Goal: Task Accomplishment & Management: Complete application form

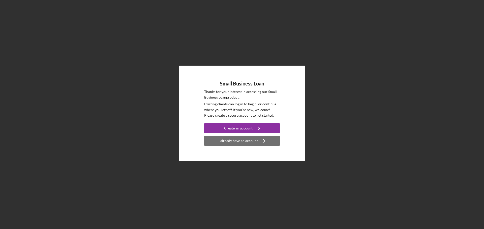
click at [240, 141] on div "I already have an account" at bounding box center [237, 141] width 39 height 10
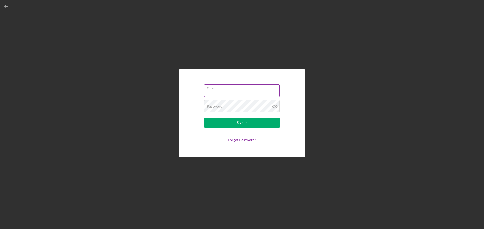
click at [222, 92] on input "Email" at bounding box center [241, 91] width 75 height 12
type input "[EMAIL_ADDRESS][DOMAIN_NAME]"
click at [204, 118] on button "Sign In" at bounding box center [242, 123] width 76 height 10
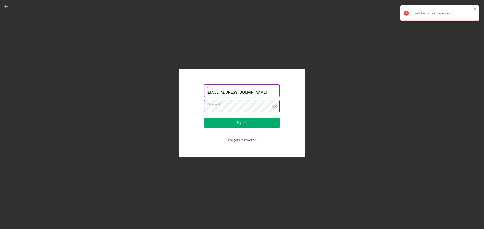
click at [204, 118] on button "Sign In" at bounding box center [242, 123] width 76 height 10
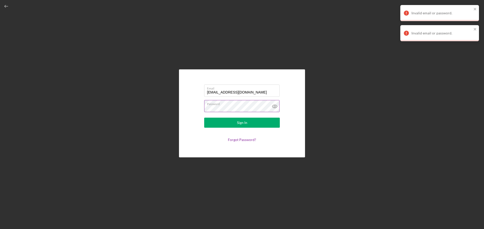
click at [273, 107] on icon at bounding box center [274, 107] width 2 height 2
click at [190, 108] on div "Email [EMAIL_ADDRESS][DOMAIN_NAME] Password Sign In Forgot Password?" at bounding box center [242, 114] width 126 height 88
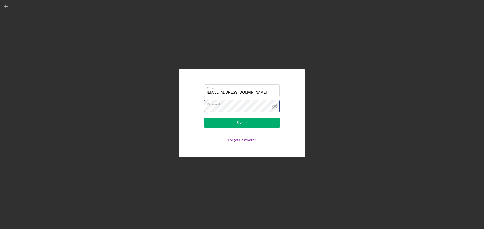
click at [204, 118] on button "Sign In" at bounding box center [242, 123] width 76 height 10
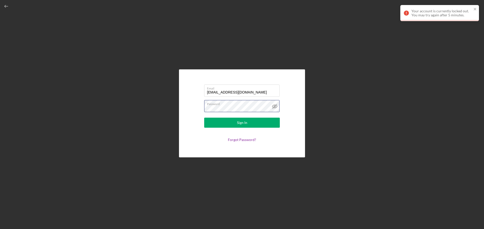
click at [204, 118] on button "Sign In" at bounding box center [242, 123] width 76 height 10
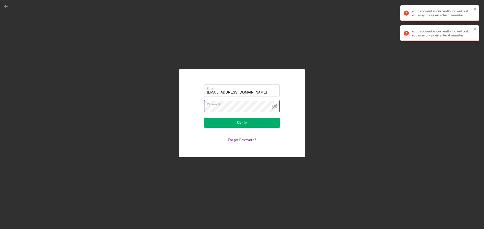
click at [204, 118] on button "Sign In" at bounding box center [242, 123] width 76 height 10
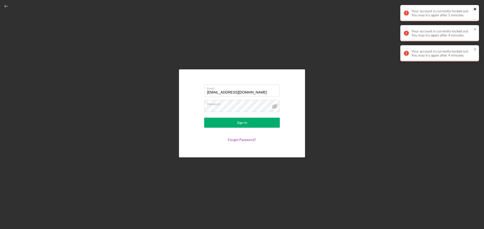
click at [474, 8] on icon "close" at bounding box center [474, 9] width 3 height 3
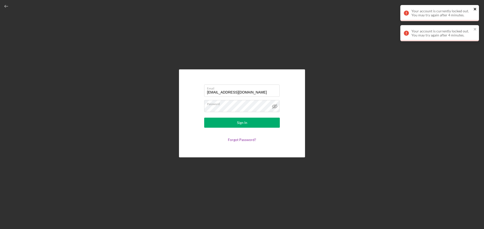
click at [474, 30] on div "Your account is currently locked out. You may try again after 5 minutes. Your a…" at bounding box center [439, 25] width 81 height 42
click at [475, 26] on div "Your account is currently locked out. You may try again after 4 minutes." at bounding box center [439, 33] width 79 height 16
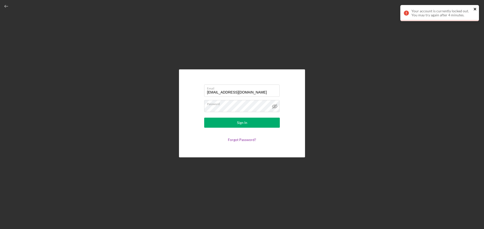
click at [474, 7] on icon "close" at bounding box center [475, 9] width 4 height 4
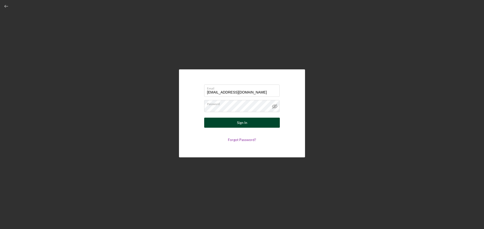
click at [260, 127] on button "Sign In" at bounding box center [242, 123] width 76 height 10
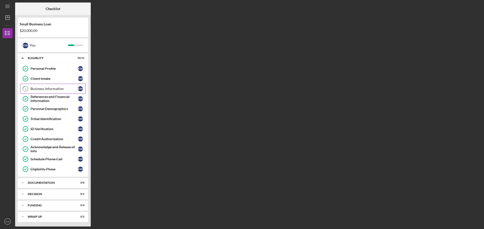
click at [38, 88] on div "Business Information" at bounding box center [53, 89] width 47 height 4
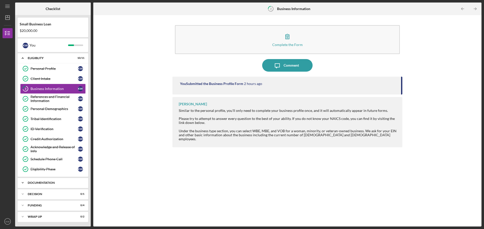
click at [45, 183] on div "Documentation" at bounding box center [55, 183] width 54 height 3
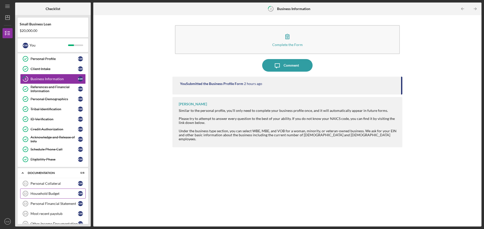
scroll to position [50, 0]
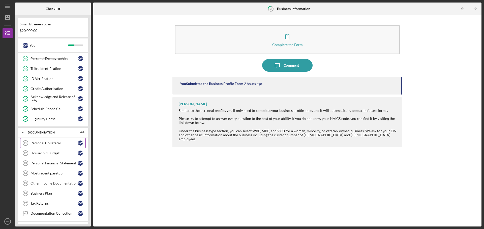
click at [45, 143] on div "Personal Collateral" at bounding box center [53, 143] width 47 height 4
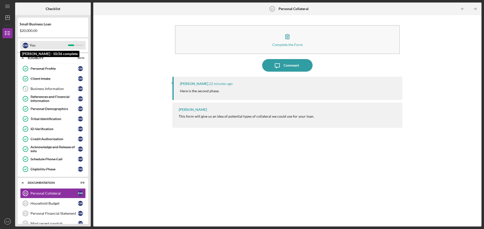
click at [40, 45] on div "You" at bounding box center [48, 45] width 39 height 9
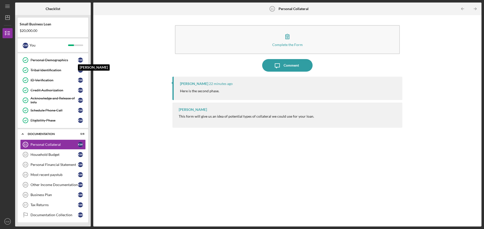
scroll to position [50, 0]
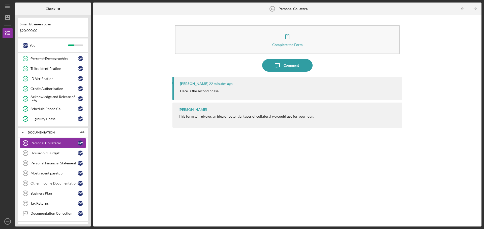
click at [45, 141] on link "Personal Collateral 11 Personal Collateral K W" at bounding box center [52, 143] width 65 height 10
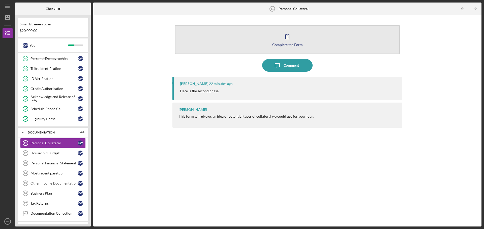
click at [289, 41] on icon "button" at bounding box center [287, 36] width 13 height 13
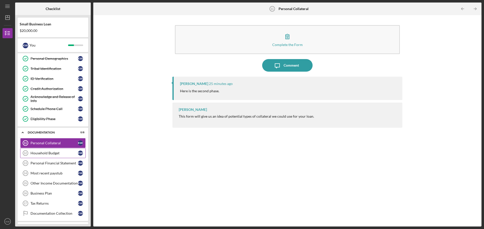
click at [47, 150] on link "Household Budget 12 Household Budget K W" at bounding box center [52, 153] width 65 height 10
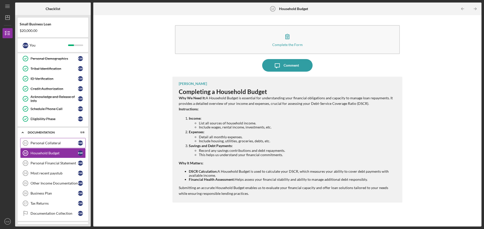
click at [47, 141] on link "Personal Collateral 11 Personal Collateral K W" at bounding box center [52, 143] width 65 height 10
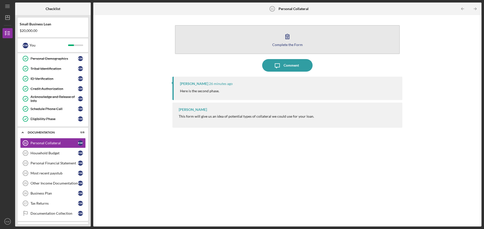
click at [283, 36] on icon "button" at bounding box center [287, 36] width 13 height 13
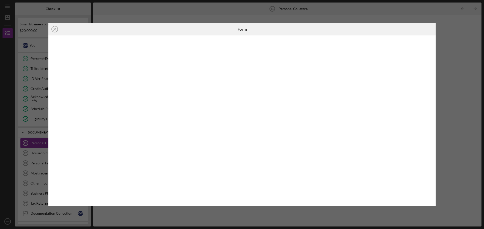
click at [446, 72] on div "Icon/Close Form" at bounding box center [242, 114] width 484 height 229
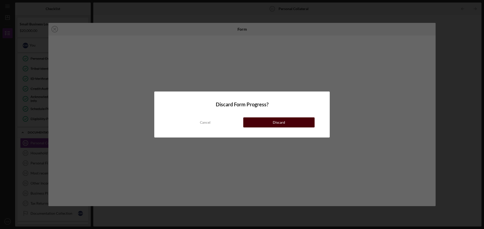
click at [264, 121] on button "Discard" at bounding box center [278, 123] width 71 height 10
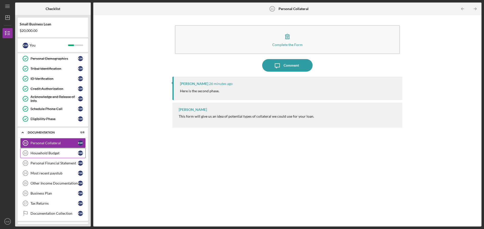
click at [44, 153] on div "Household Budget" at bounding box center [53, 153] width 47 height 4
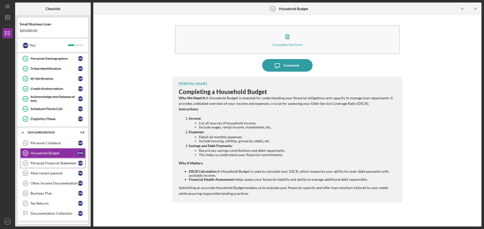
click at [43, 166] on link "Personal Financial Statement 13 Personal Financial Statement K W" at bounding box center [52, 163] width 65 height 10
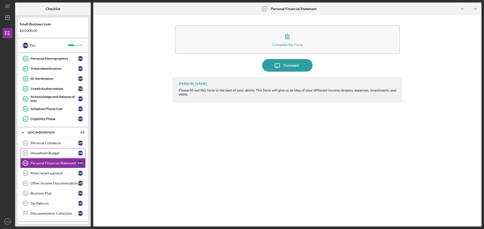
click at [44, 153] on div "Household Budget" at bounding box center [53, 153] width 47 height 4
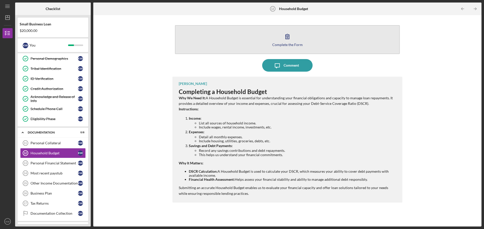
click at [292, 42] on icon "button" at bounding box center [287, 36] width 13 height 13
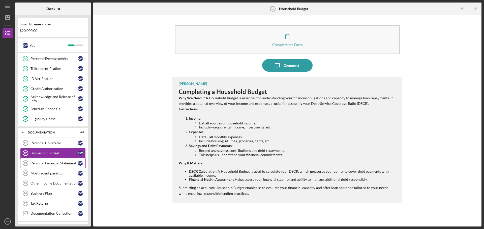
click at [39, 165] on div "Personal Financial Statement" at bounding box center [53, 163] width 47 height 4
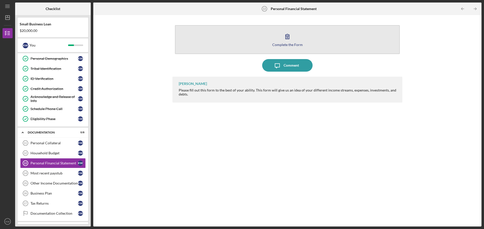
click at [284, 40] on icon "button" at bounding box center [287, 36] width 13 height 13
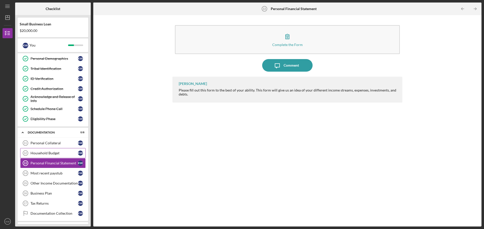
click at [43, 152] on div "Household Budget" at bounding box center [53, 153] width 47 height 4
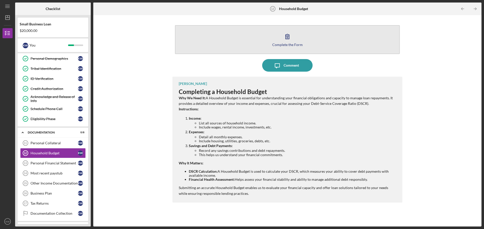
click at [280, 39] on button "Complete the Form Form" at bounding box center [287, 39] width 225 height 29
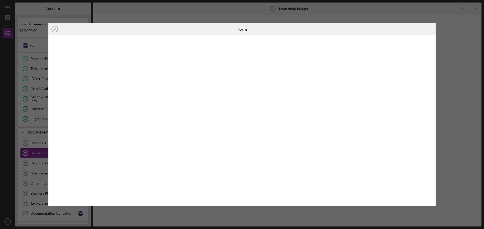
click at [464, 122] on div "Icon/Close Form" at bounding box center [242, 114] width 484 height 229
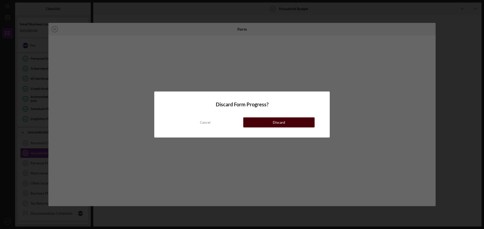
click at [266, 124] on button "Discard" at bounding box center [278, 123] width 71 height 10
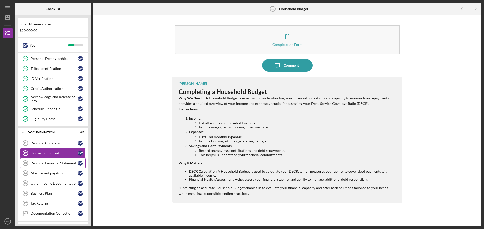
click at [63, 163] on div "Personal Financial Statement" at bounding box center [53, 163] width 47 height 4
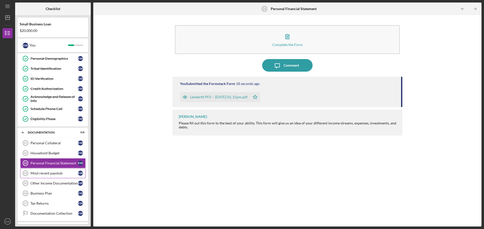
click at [52, 174] on div "Most recent paystub" at bounding box center [53, 173] width 47 height 4
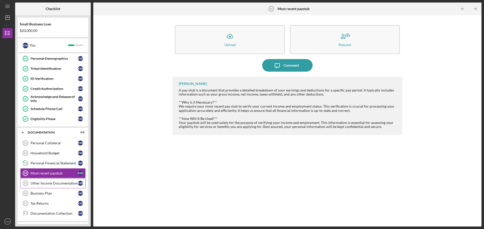
click at [47, 182] on div "Other Income Documentation" at bounding box center [53, 184] width 47 height 4
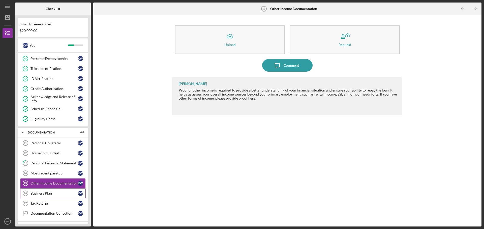
click at [49, 194] on div "Business Plan" at bounding box center [53, 194] width 47 height 4
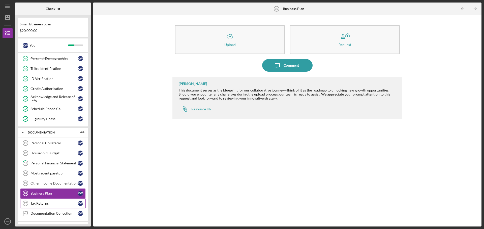
click at [41, 204] on div "Tax Returns" at bounding box center [53, 204] width 47 height 4
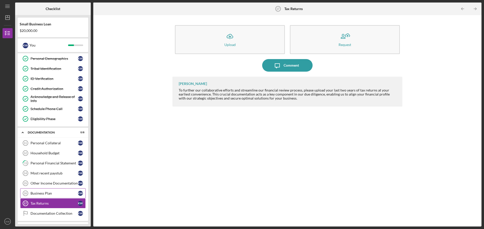
click at [43, 194] on div "Business Plan" at bounding box center [53, 194] width 47 height 4
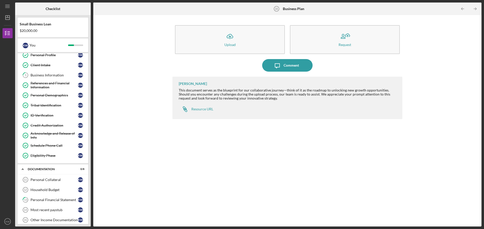
scroll to position [84, 0]
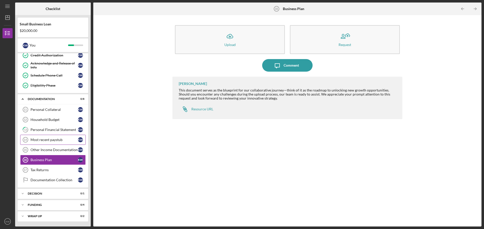
click at [54, 141] on div "Most recent paystub" at bounding box center [53, 140] width 47 height 4
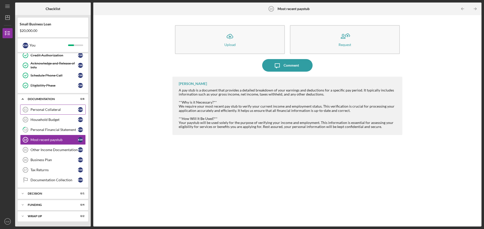
click at [46, 111] on div "Personal Collateral" at bounding box center [53, 110] width 47 height 4
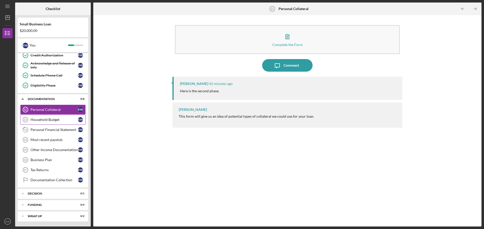
click at [43, 122] on link "Household Budget 12 Household Budget K W" at bounding box center [52, 120] width 65 height 10
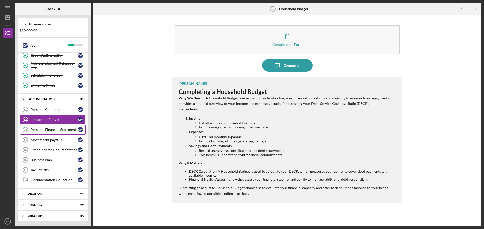
click at [43, 130] on div "Personal Financial Statement" at bounding box center [53, 130] width 47 height 4
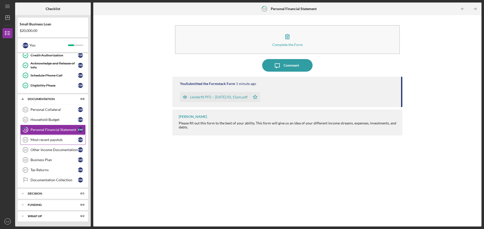
click at [43, 141] on div "Most recent paystub" at bounding box center [53, 140] width 47 height 4
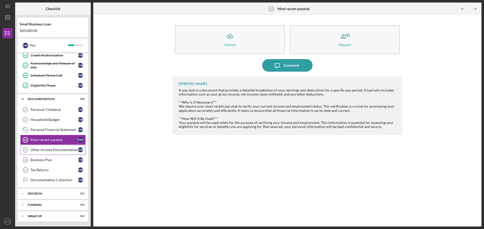
click at [42, 151] on div "Other Income Documentation" at bounding box center [53, 150] width 47 height 4
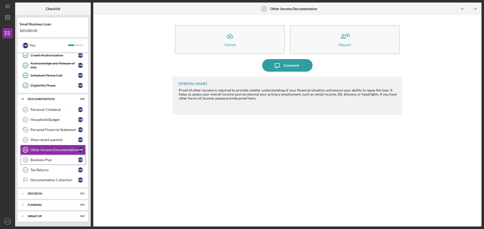
click at [40, 159] on div "Business Plan" at bounding box center [53, 160] width 47 height 4
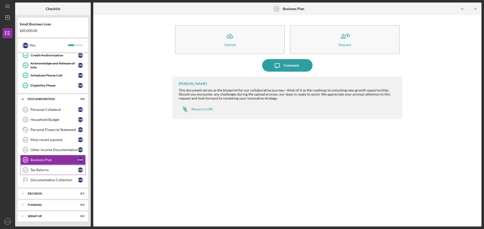
click at [37, 170] on div "Tax Returns" at bounding box center [53, 170] width 47 height 4
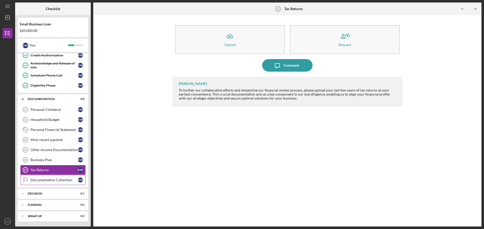
click at [35, 179] on div "Documentation Collection" at bounding box center [53, 180] width 47 height 4
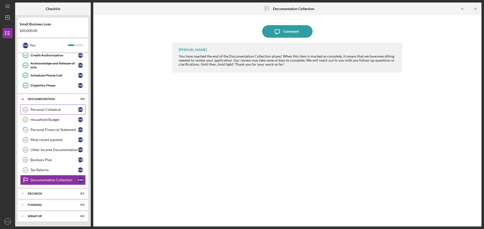
click at [43, 108] on div "Personal Collateral" at bounding box center [53, 110] width 47 height 4
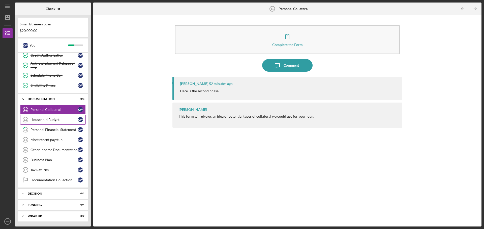
click at [52, 121] on div "Household Budget" at bounding box center [53, 120] width 47 height 4
